Goal: Transaction & Acquisition: Book appointment/travel/reservation

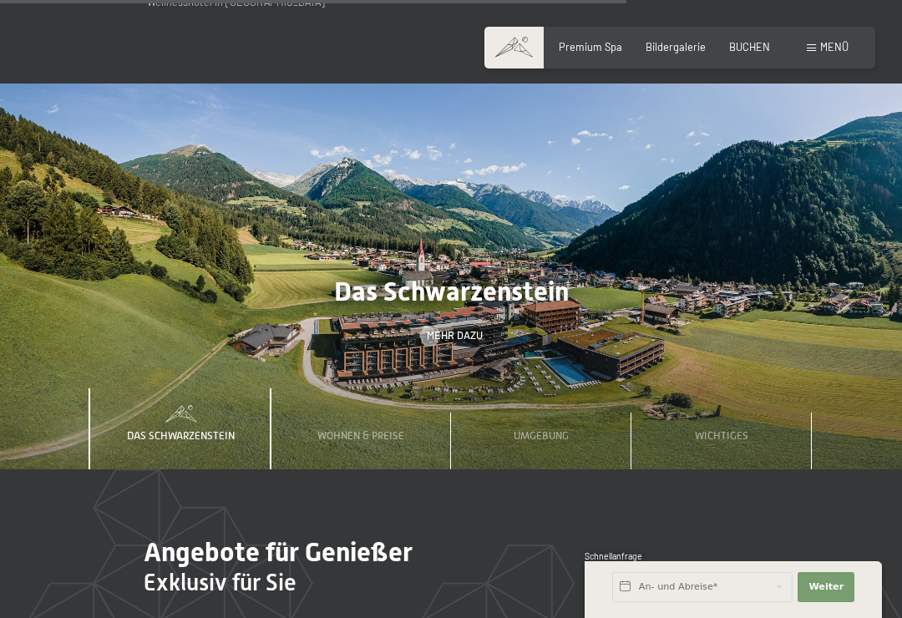
scroll to position [3981, 0]
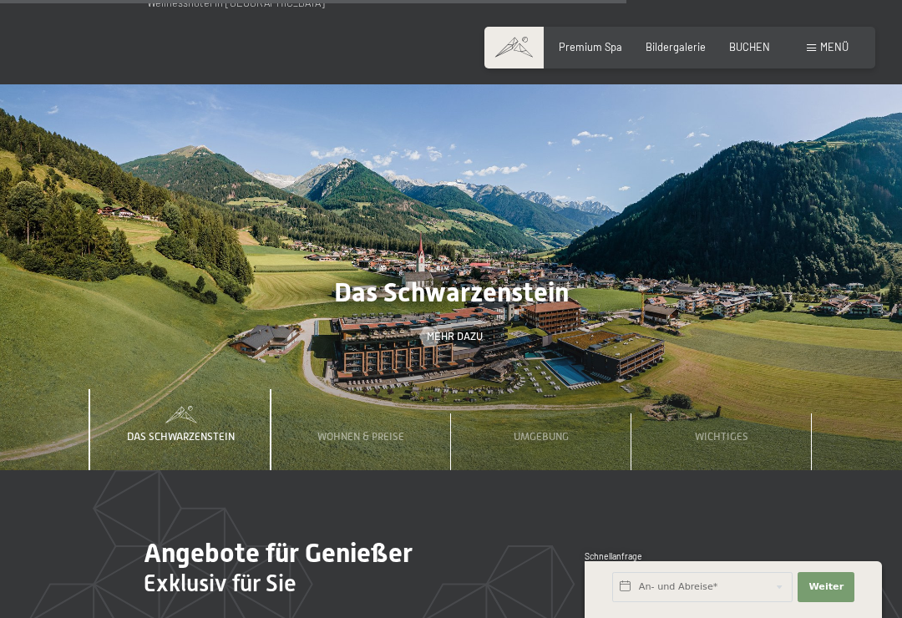
click at [331, 365] on span "Einwilligung Marketing*" at bounding box center [358, 356] width 138 height 17
click at [281, 365] on input "Einwilligung Marketing*" at bounding box center [272, 356] width 17 height 17
checkbox input "false"
click at [339, 430] on span "Wohnen & Preise" at bounding box center [360, 436] width 87 height 13
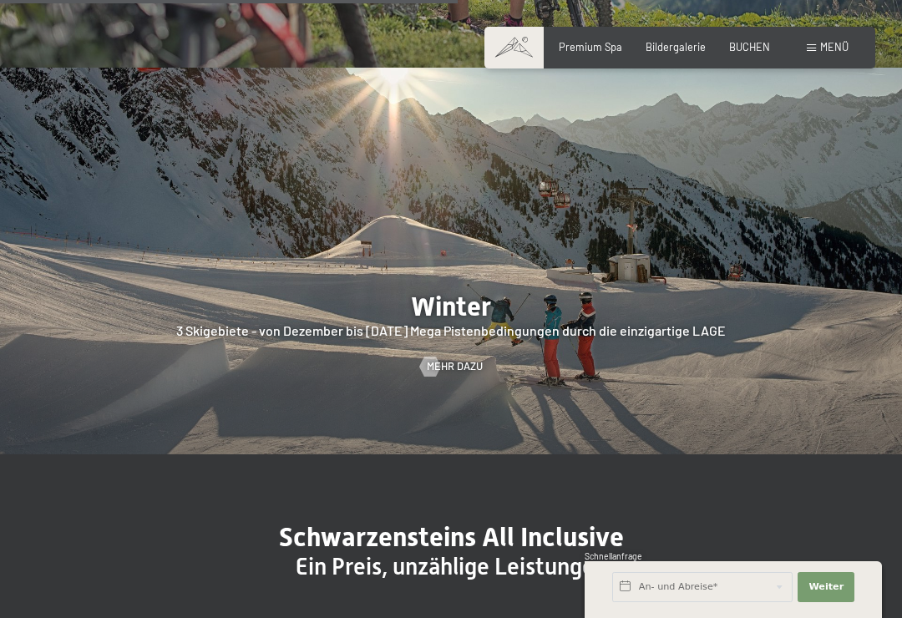
scroll to position [2957, 0]
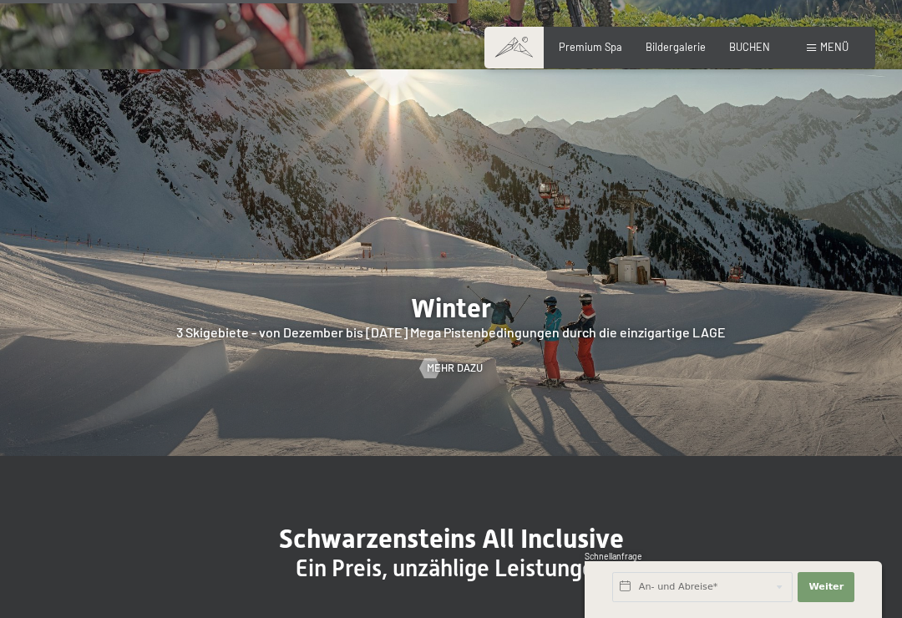
click at [828, 46] on span "Menü" at bounding box center [834, 46] width 28 height 13
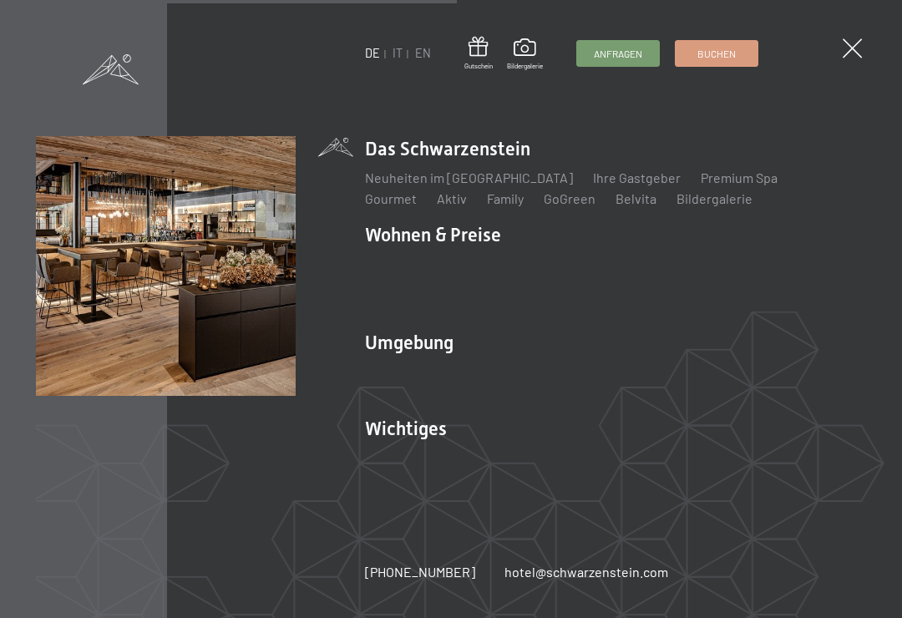
click at [398, 230] on img at bounding box center [206, 206] width 412 height 412
click at [400, 235] on img at bounding box center [206, 206] width 412 height 412
click at [389, 220] on img at bounding box center [206, 206] width 412 height 412
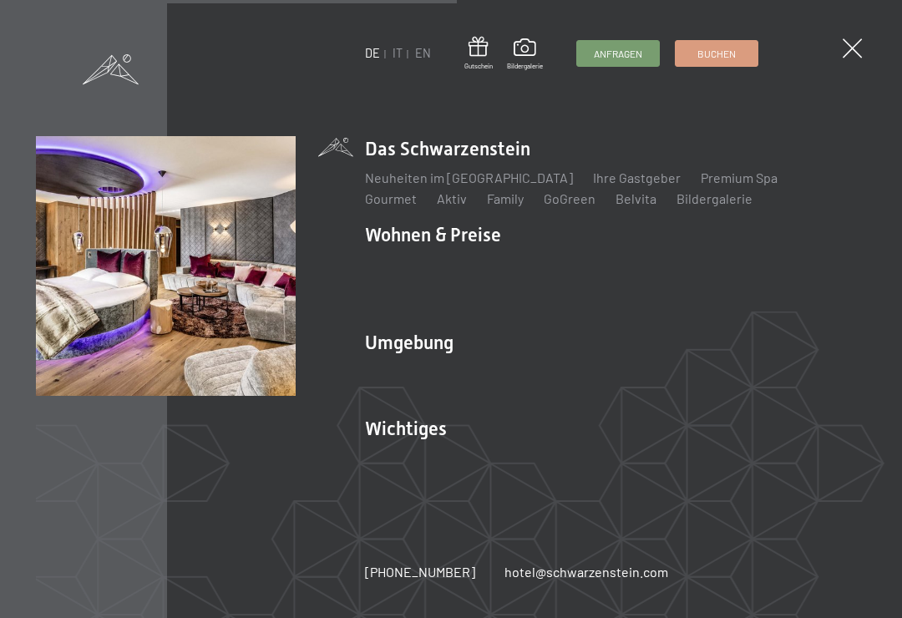
click at [856, 51] on span at bounding box center [851, 47] width 19 height 19
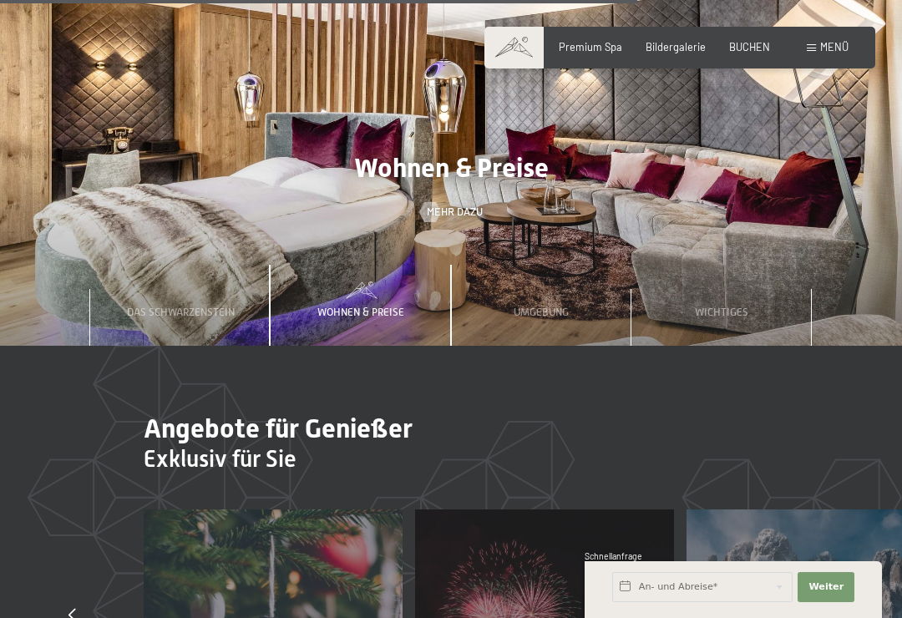
scroll to position [4105, 0]
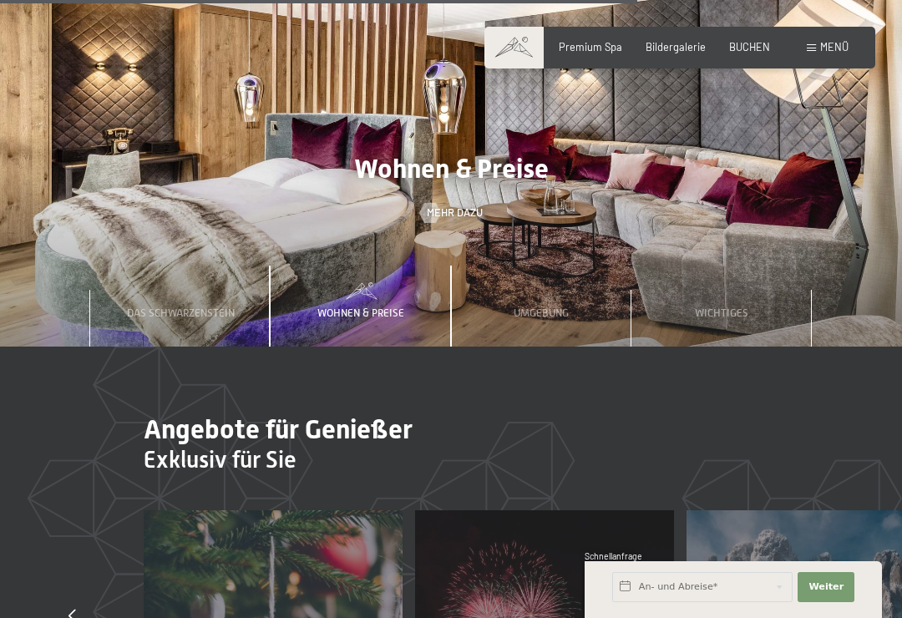
click at [391, 153] on span "Wohnen & Preise" at bounding box center [451, 169] width 195 height 32
click at [352, 266] on div "Wohnen & Preise" at bounding box center [360, 307] width 107 height 82
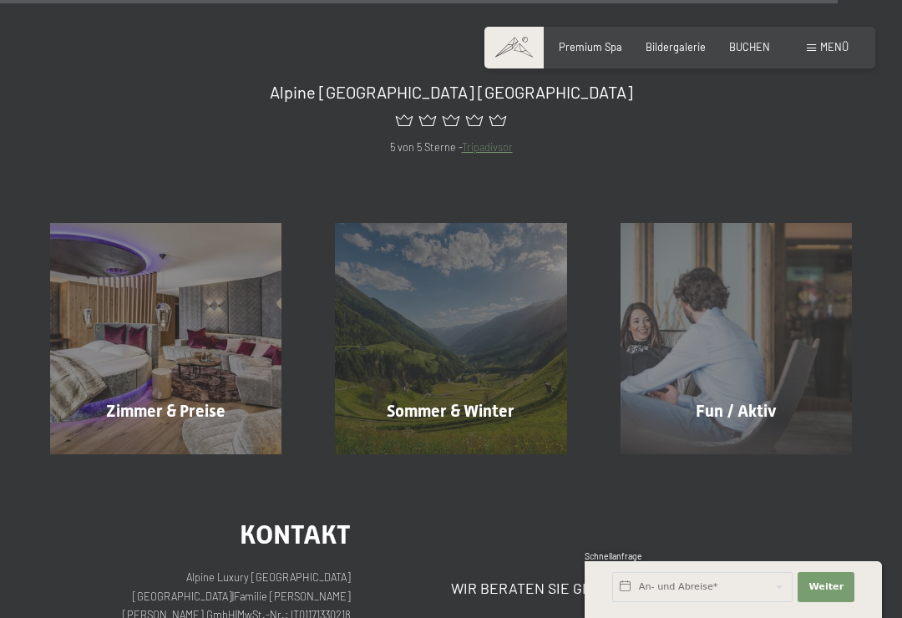
scroll to position [5402, 0]
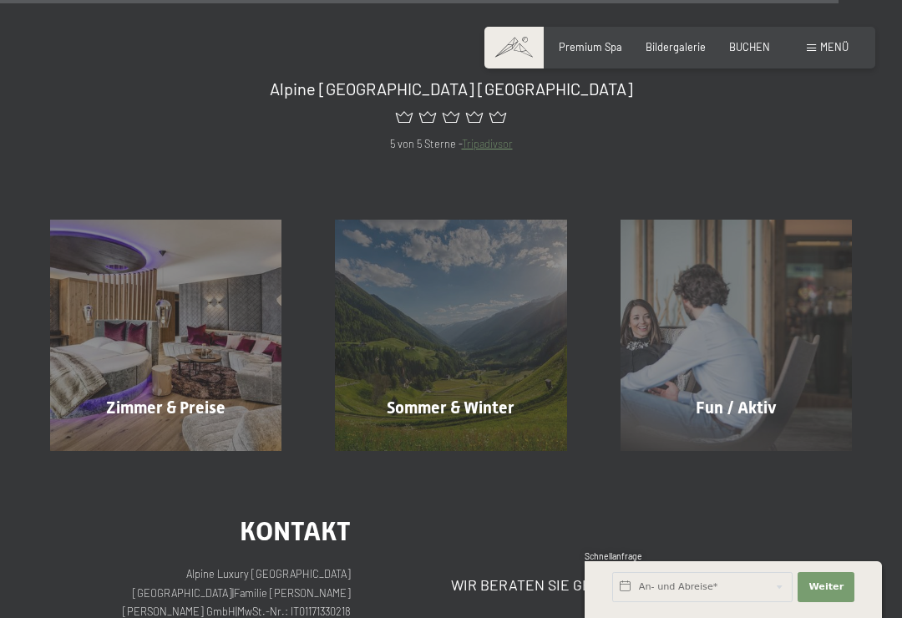
click at [148, 436] on span "Mehr erfahren" at bounding box center [169, 443] width 83 height 15
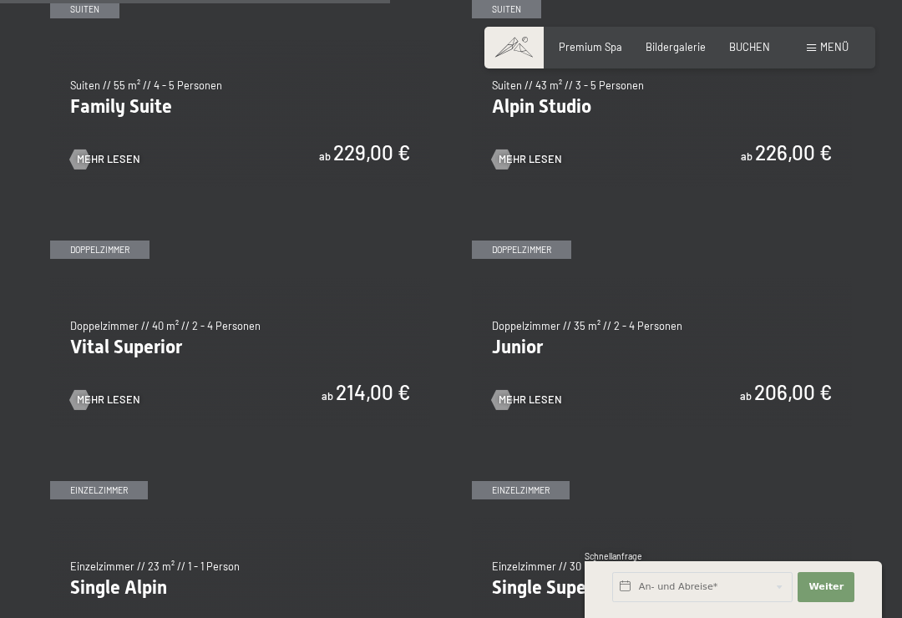
scroll to position [1638, 0]
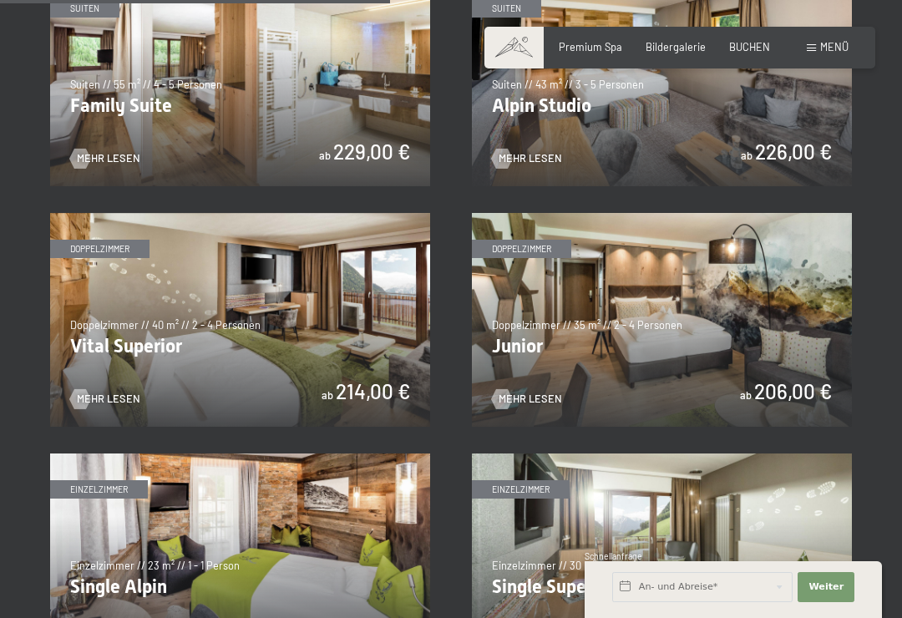
click at [506, 373] on img at bounding box center [662, 320] width 380 height 214
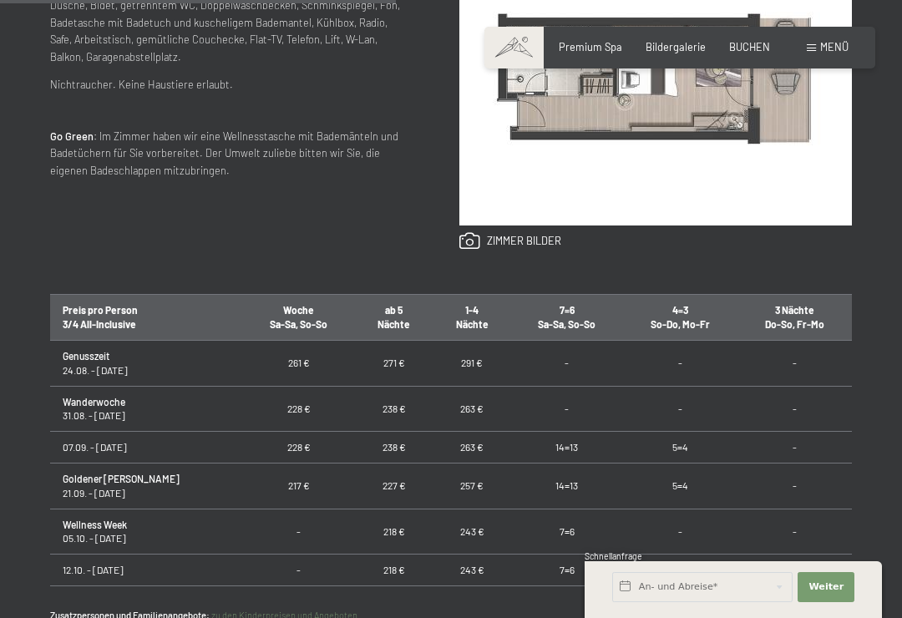
scroll to position [787, 0]
